Goal: Information Seeking & Learning: Learn about a topic

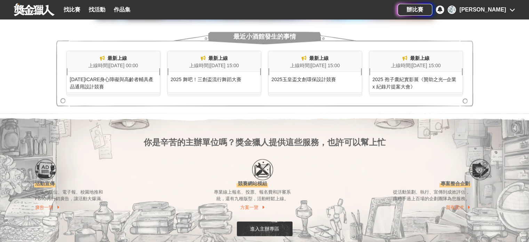
scroll to position [499, 0]
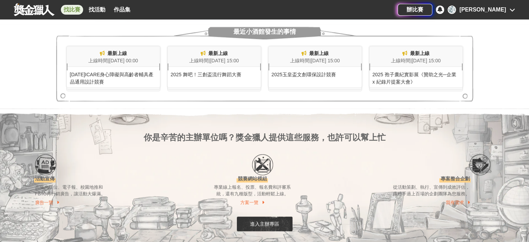
click at [74, 9] on link "找比賽" at bounding box center [72, 10] width 22 height 10
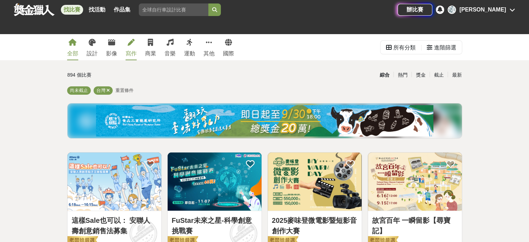
click at [129, 47] on link "寫作" at bounding box center [130, 47] width 11 height 26
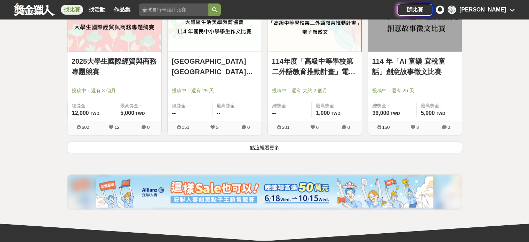
scroll to position [897, 0]
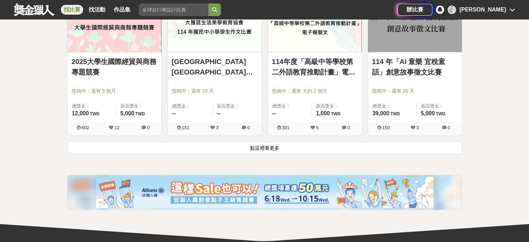
click at [257, 142] on button "點這裡看更多" at bounding box center [264, 147] width 395 height 12
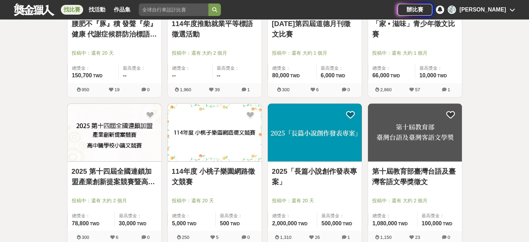
scroll to position [1409, 0]
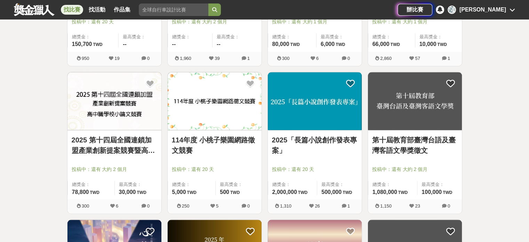
click at [296, 138] on link "2025「長篇小說創作發表專案」" at bounding box center [315, 145] width 86 height 21
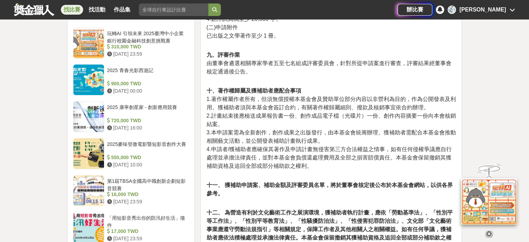
scroll to position [601, 0]
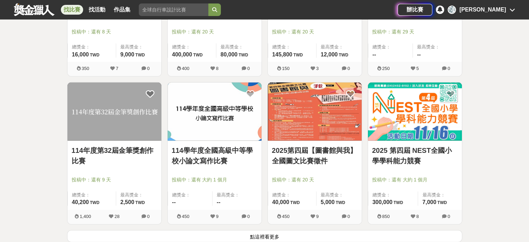
scroll to position [1698, 0]
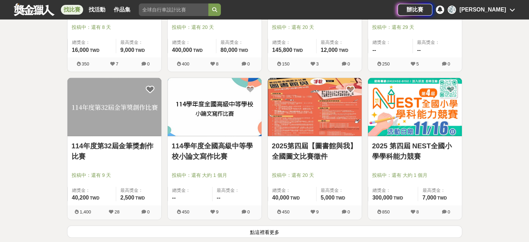
click at [133, 142] on link "114年度第32屆金筆獎創作比賽" at bounding box center [115, 150] width 86 height 21
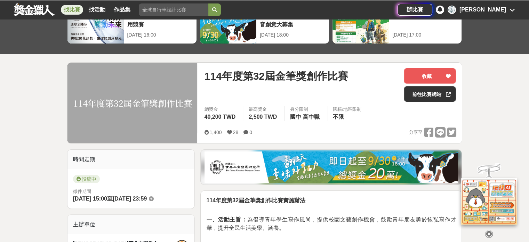
scroll to position [46, 0]
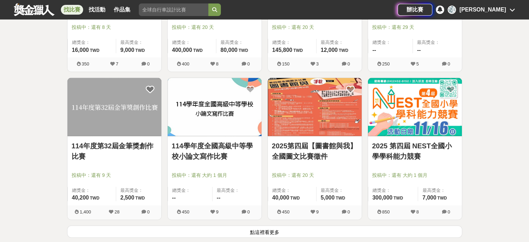
scroll to position [1833, 0]
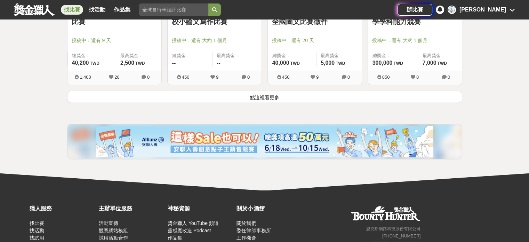
click at [282, 97] on button "點這裡看更多" at bounding box center [264, 97] width 395 height 12
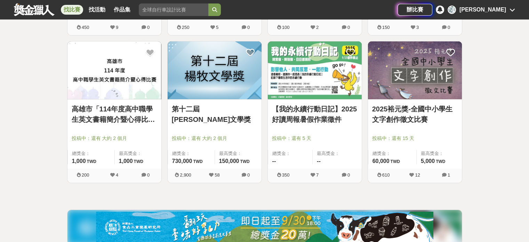
scroll to position [2302, 0]
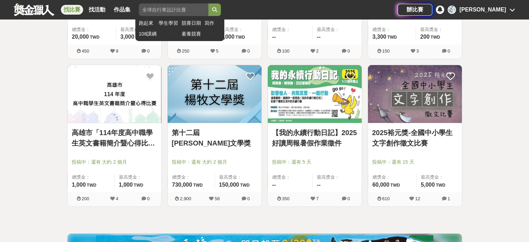
click at [181, 7] on input "search" at bounding box center [174, 9] width 70 height 13
type input "c"
type input "後生"
click at [208, 3] on button "submit" at bounding box center [214, 9] width 13 height 13
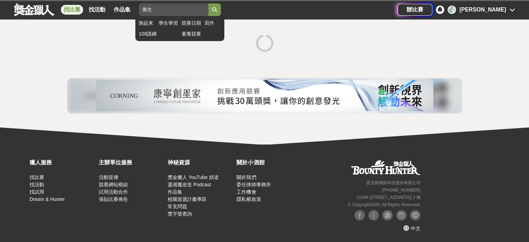
scroll to position [95, 0]
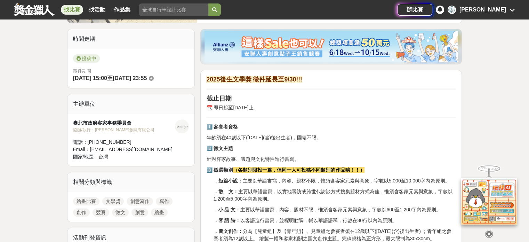
scroll to position [164, 0]
